Goal: Information Seeking & Learning: Learn about a topic

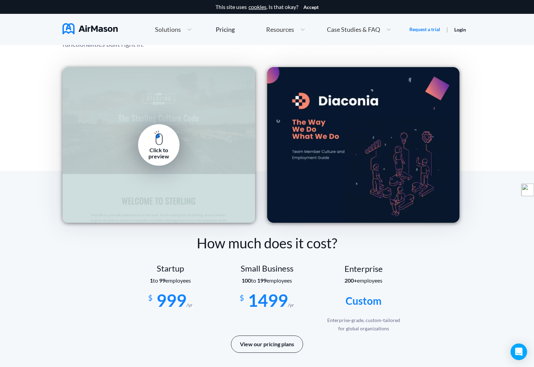
scroll to position [1022, 0]
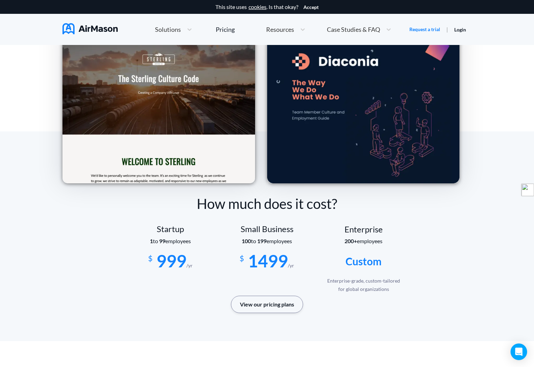
click at [252, 305] on button "View our pricing plans" at bounding box center [267, 303] width 72 height 17
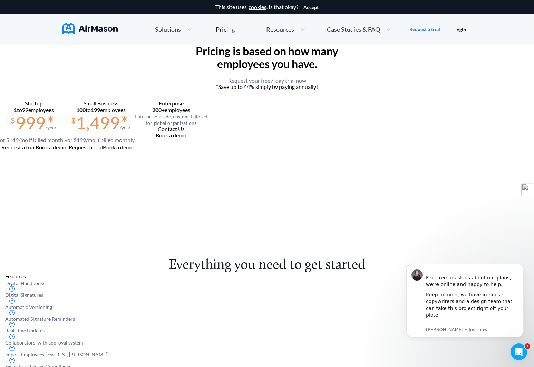
click at [182, 28] on div "Solutions" at bounding box center [168, 29] width 32 height 9
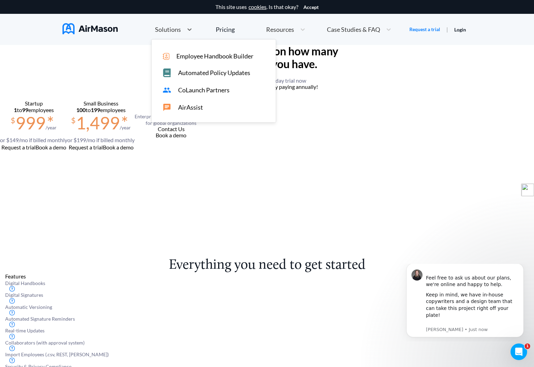
click at [186, 106] on span "AirAssist" at bounding box center [190, 107] width 25 height 7
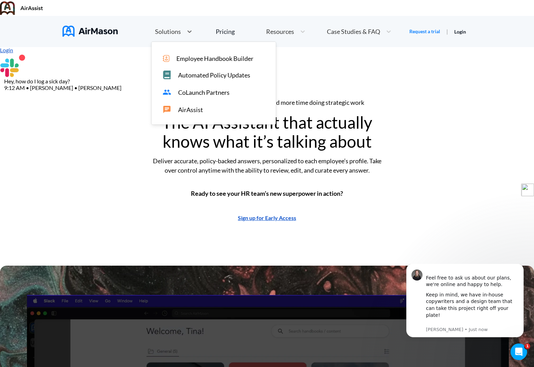
click at [165, 28] on span "Solutions" at bounding box center [168, 31] width 26 height 6
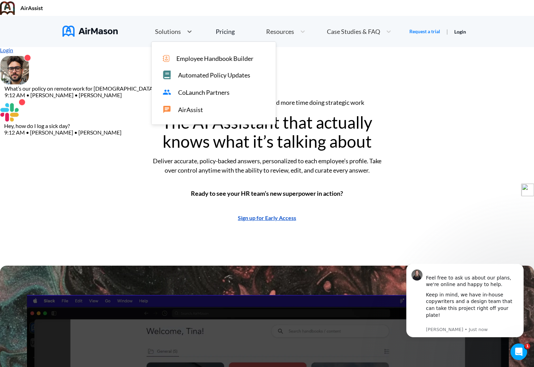
click at [178, 89] on span "CoLaunch Partners" at bounding box center [203, 92] width 51 height 7
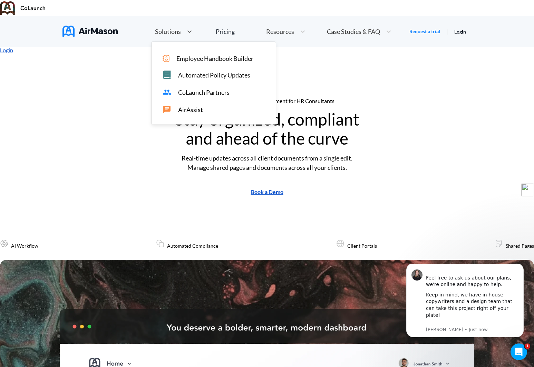
click at [179, 27] on div "Solutions" at bounding box center [168, 31] width 32 height 9
click at [177, 68] on div "Automated Policy Updates" at bounding box center [214, 73] width 124 height 11
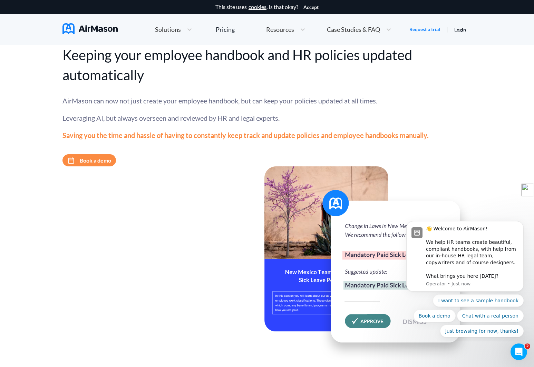
drag, startPoint x: 330, startPoint y: 65, endPoint x: 334, endPoint y: 66, distance: 4.7
click at [330, 65] on div "Keeping your employee handbook and HR policies updated automatically AirMason c…" at bounding box center [267, 203] width 409 height 316
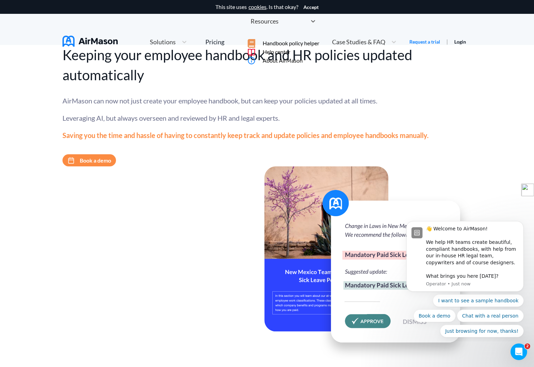
click at [279, 24] on span "Resources" at bounding box center [265, 21] width 28 height 6
click at [416, 38] on link "Request a trial" at bounding box center [425, 41] width 31 height 7
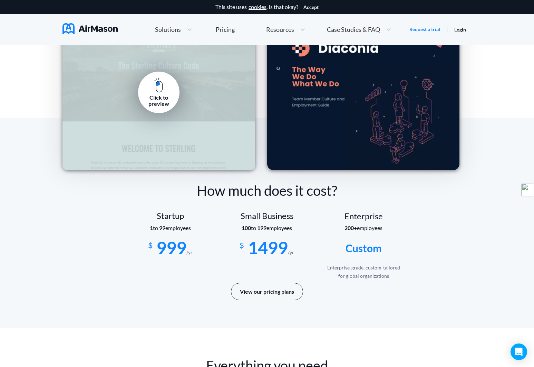
click at [154, 106] on div "Click to preview" at bounding box center [158, 100] width 31 height 13
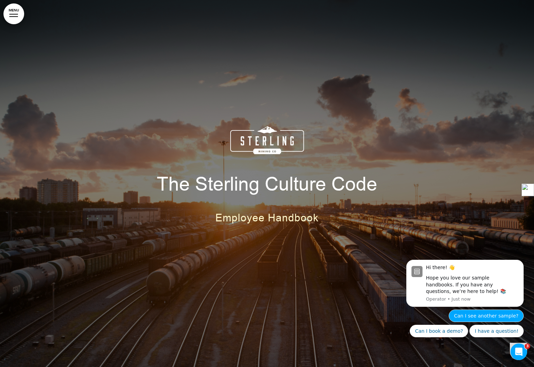
click at [472, 313] on button "Can I see another sample?" at bounding box center [486, 315] width 75 height 12
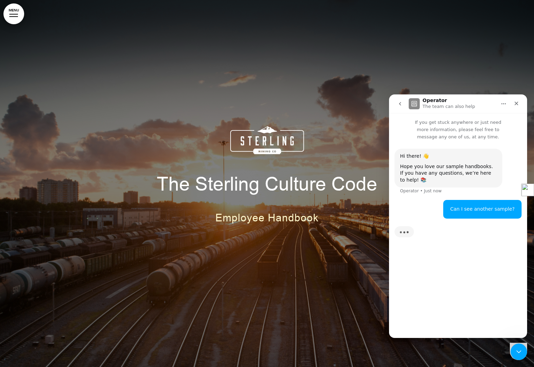
click at [475, 206] on div "Can I see another sample?" at bounding box center [483, 209] width 65 height 7
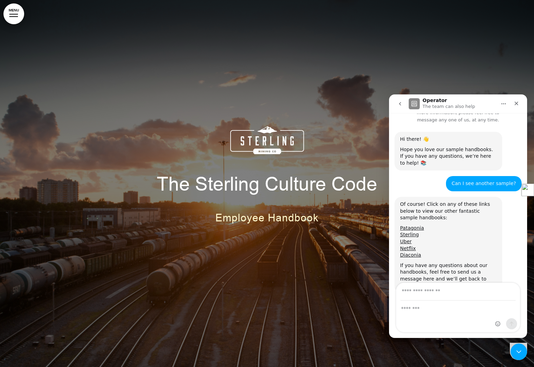
scroll to position [35, 0]
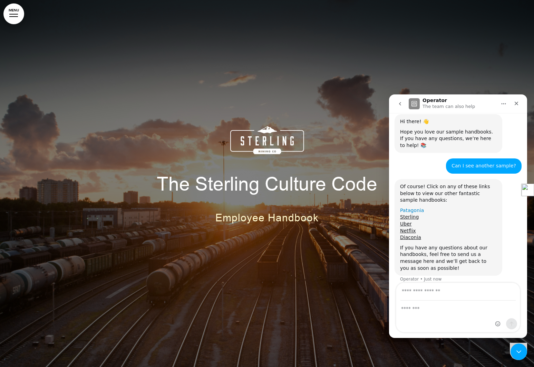
click at [414, 207] on link "Patagonia" at bounding box center [412, 210] width 24 height 6
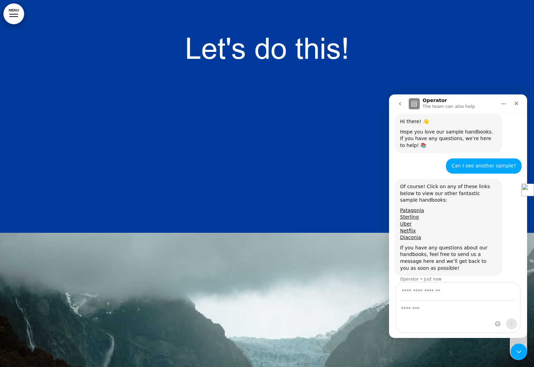
scroll to position [5610, 0]
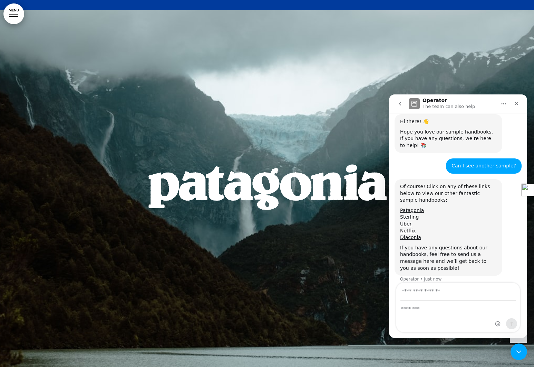
click at [225, 138] on div at bounding box center [267, 187] width 345 height 99
